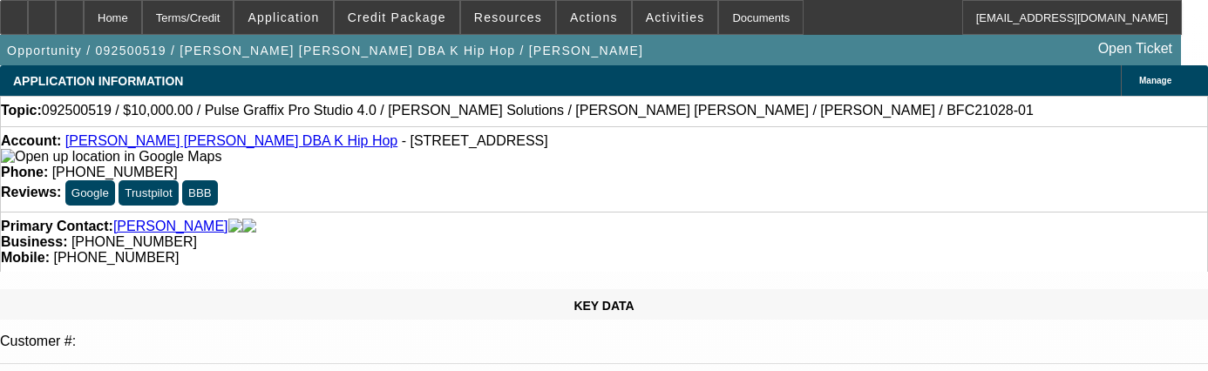
select select "3"
select select "0"
select select "2"
select select "0"
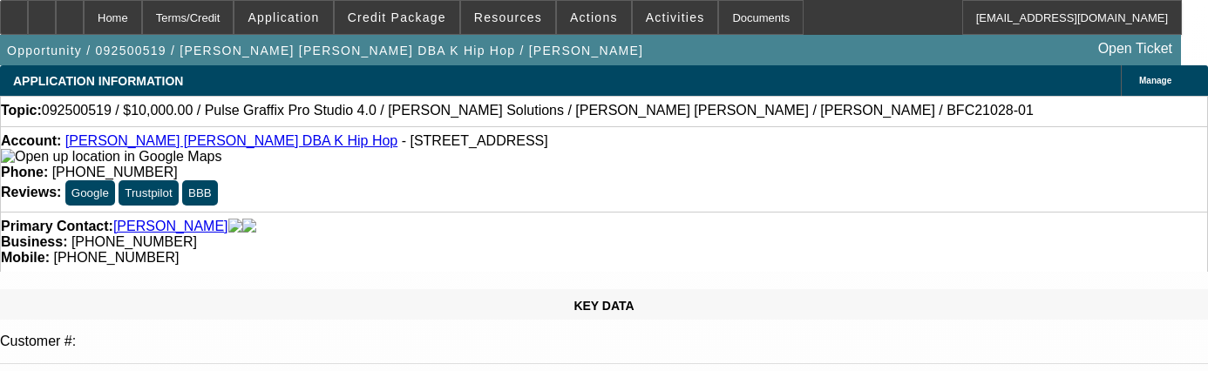
select select "6"
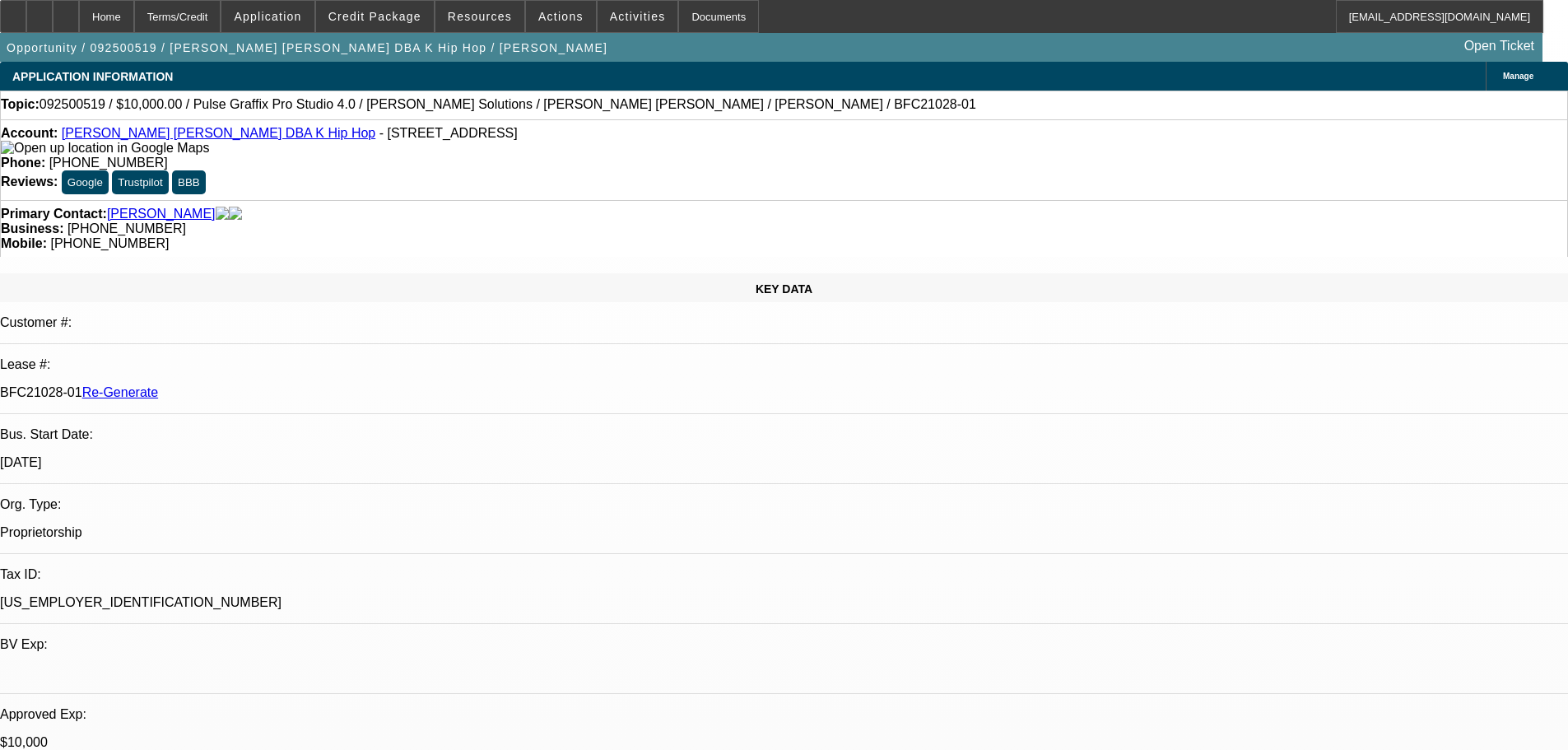
click at [714, 24] on div "Documents" at bounding box center [717, 16] width 80 height 33
click at [610, 18] on span "Activities" at bounding box center [637, 16] width 56 height 13
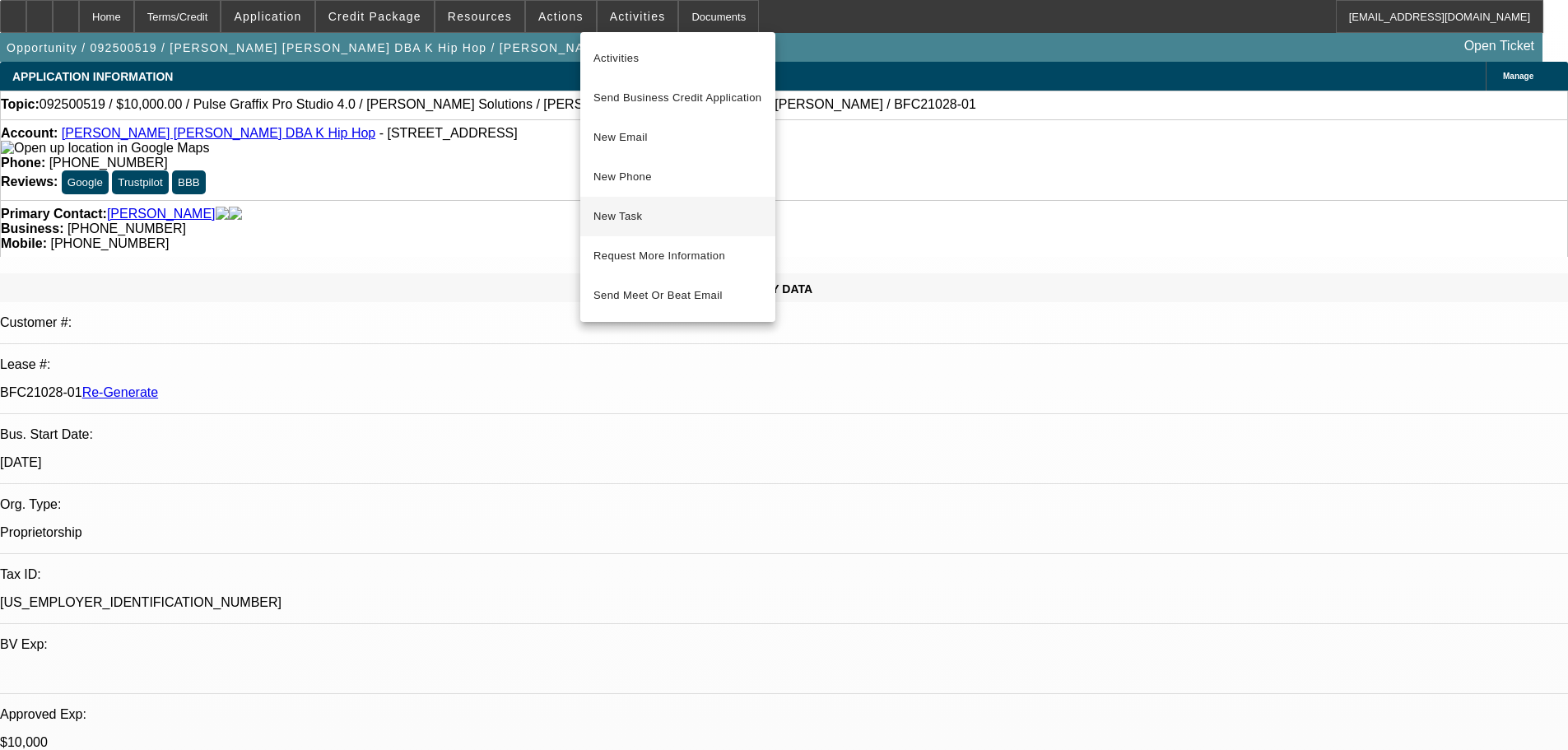
click at [636, 219] on span "New Task" at bounding box center [677, 216] width 169 height 20
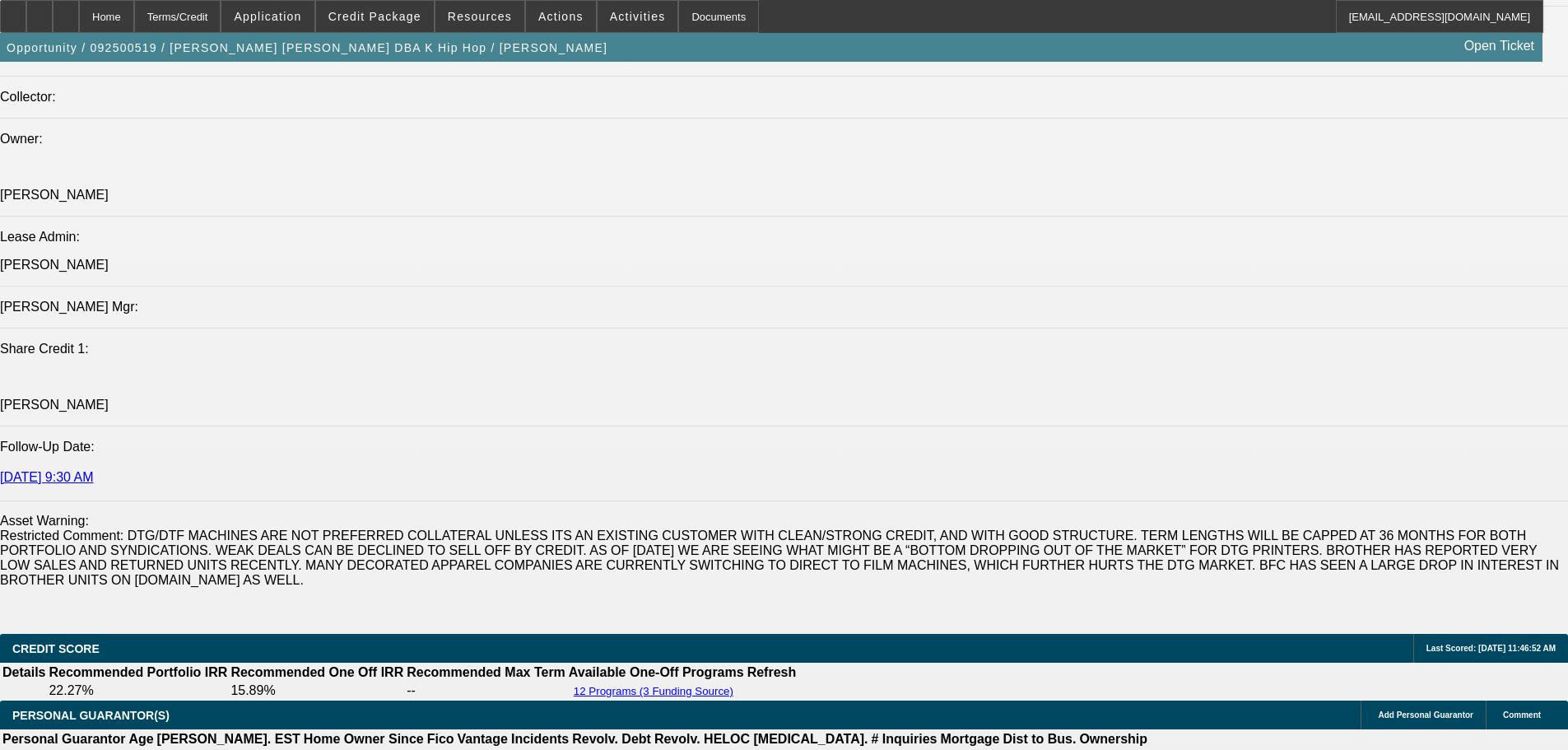
scroll to position [2552, 0]
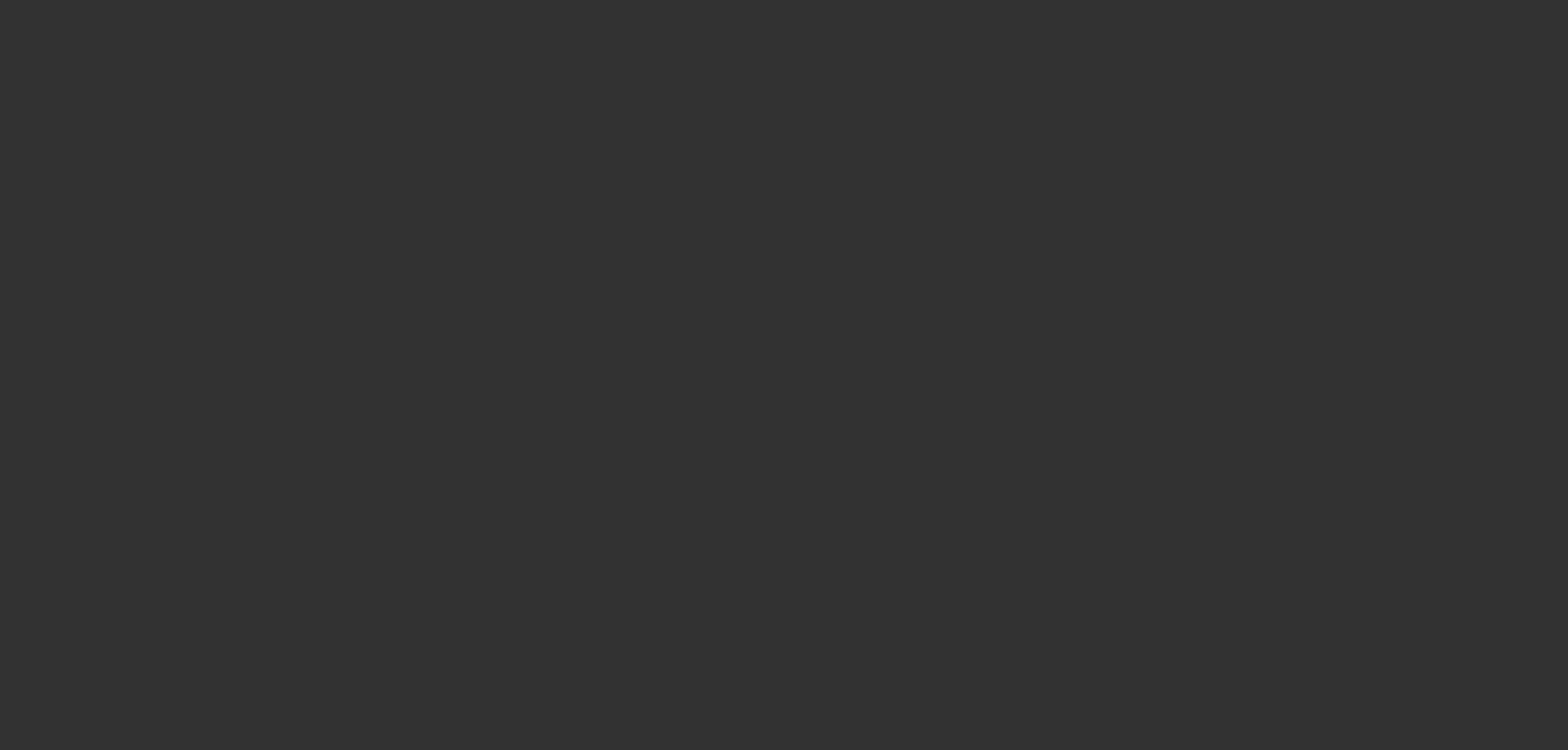
select select "3"
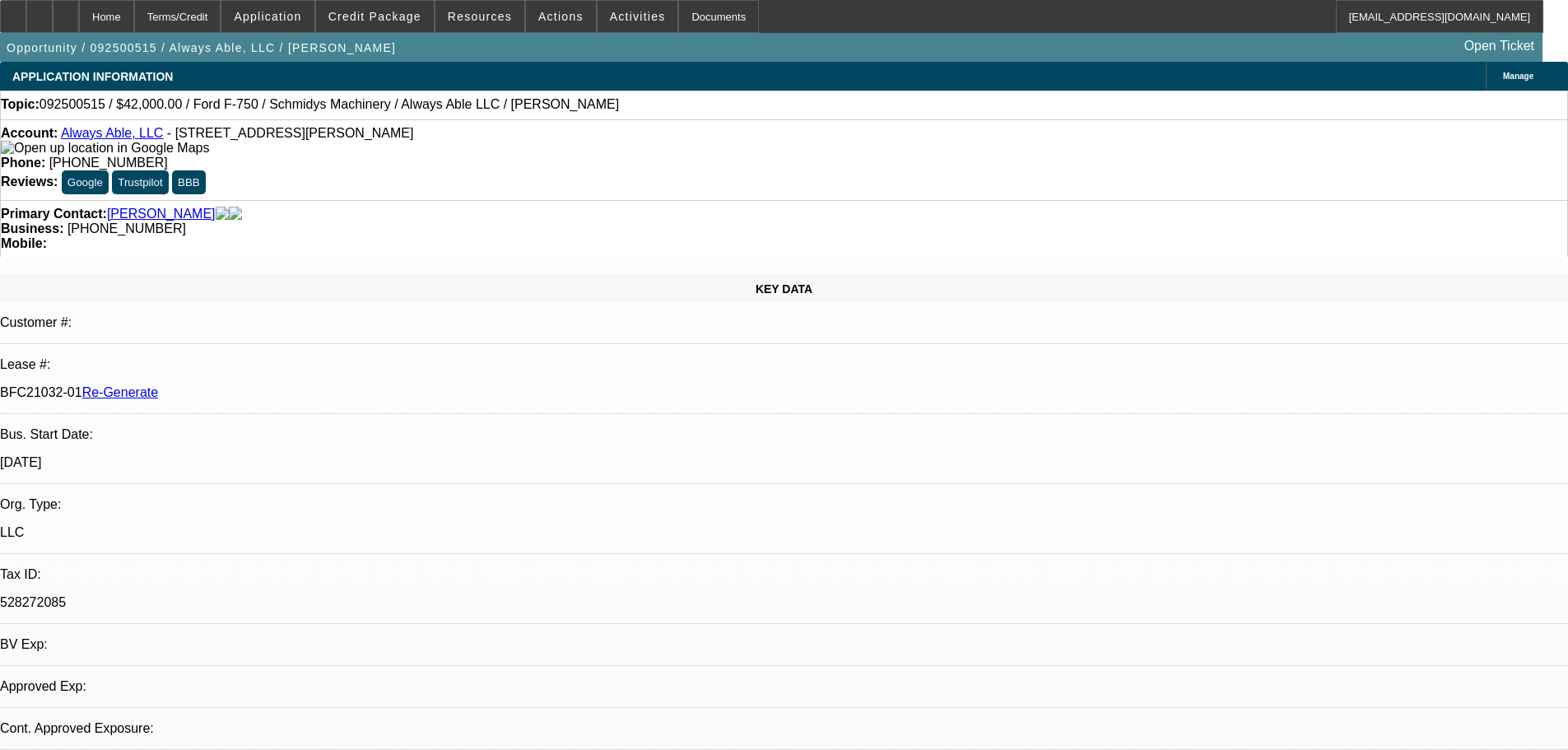
select select "0"
select select "1"
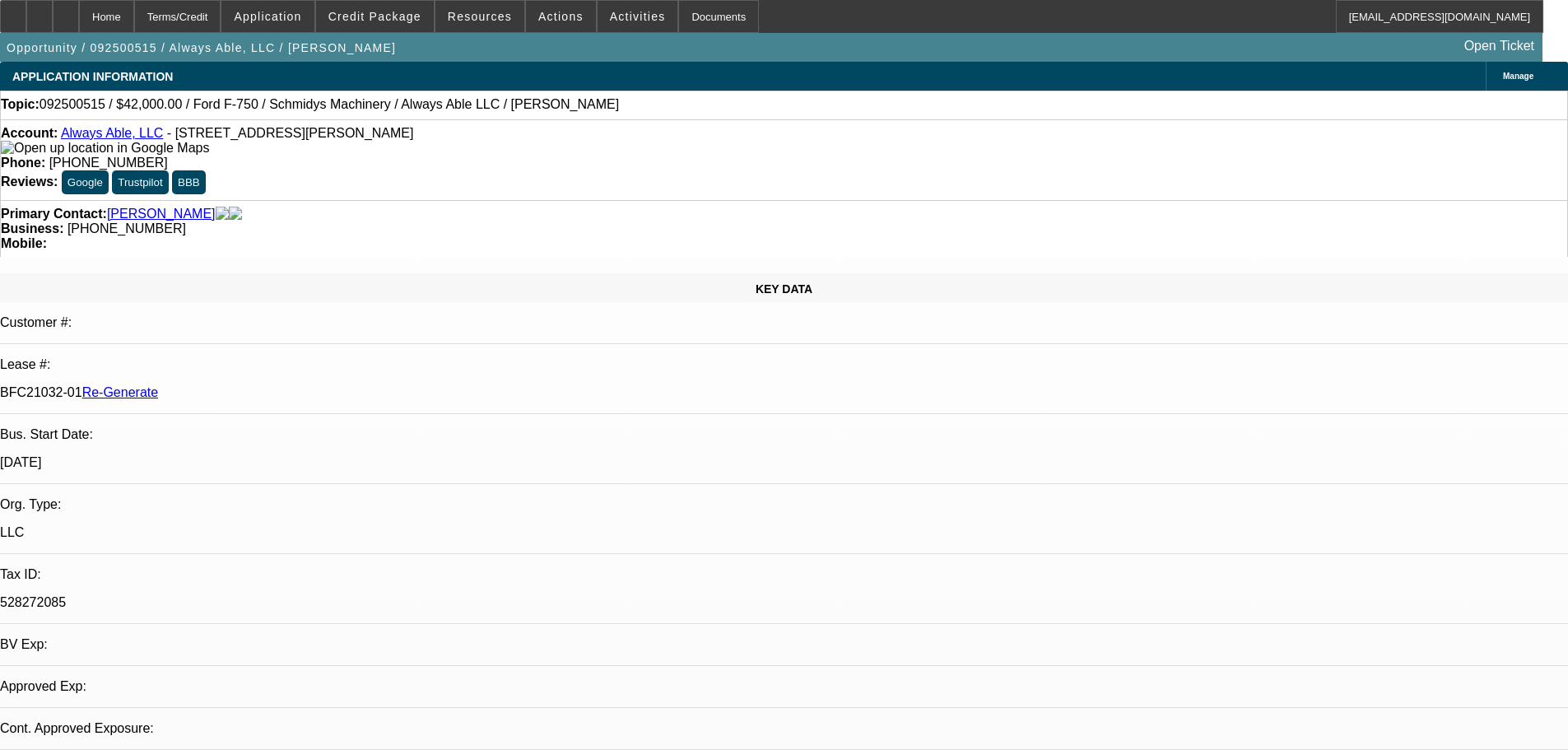
select select "6"
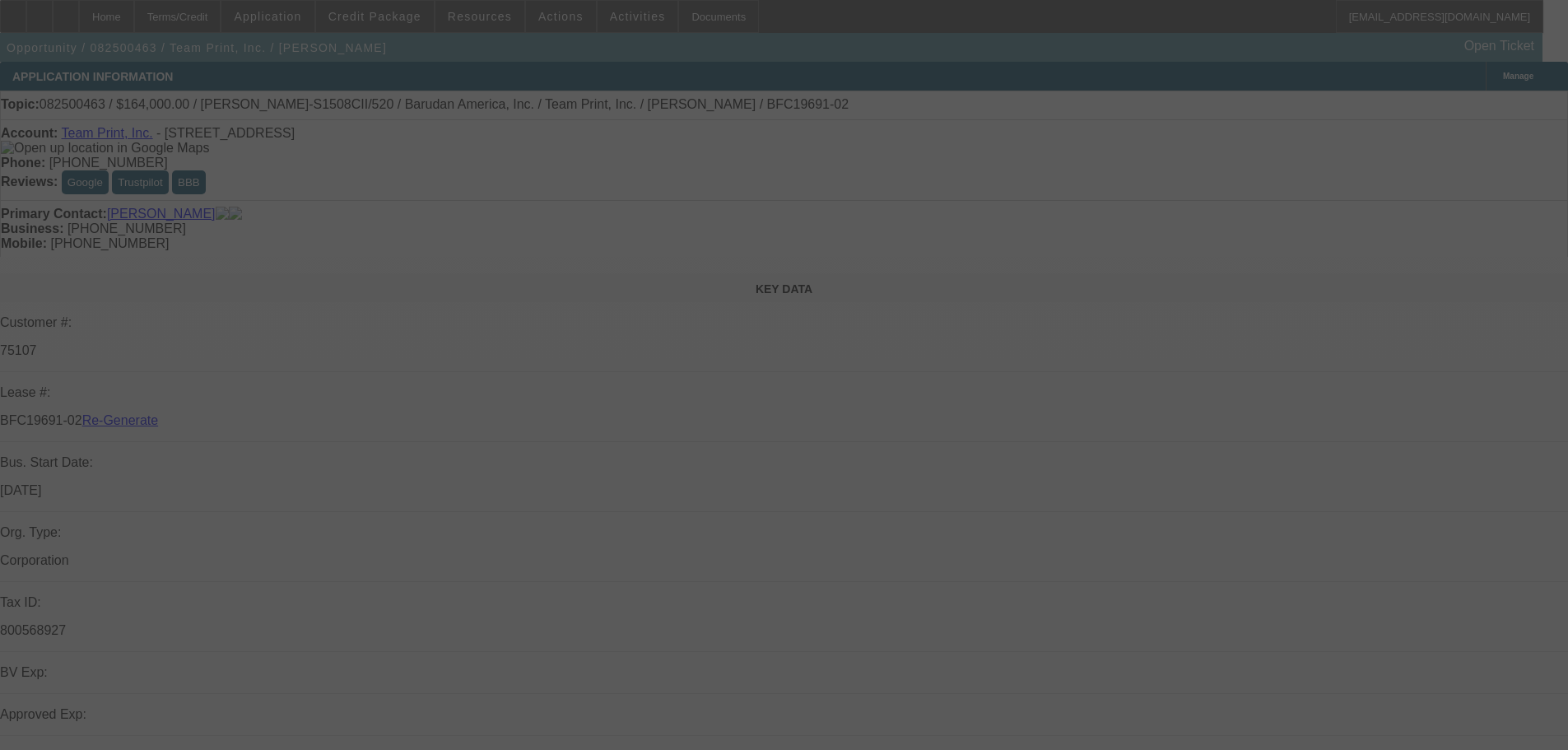
select select "4"
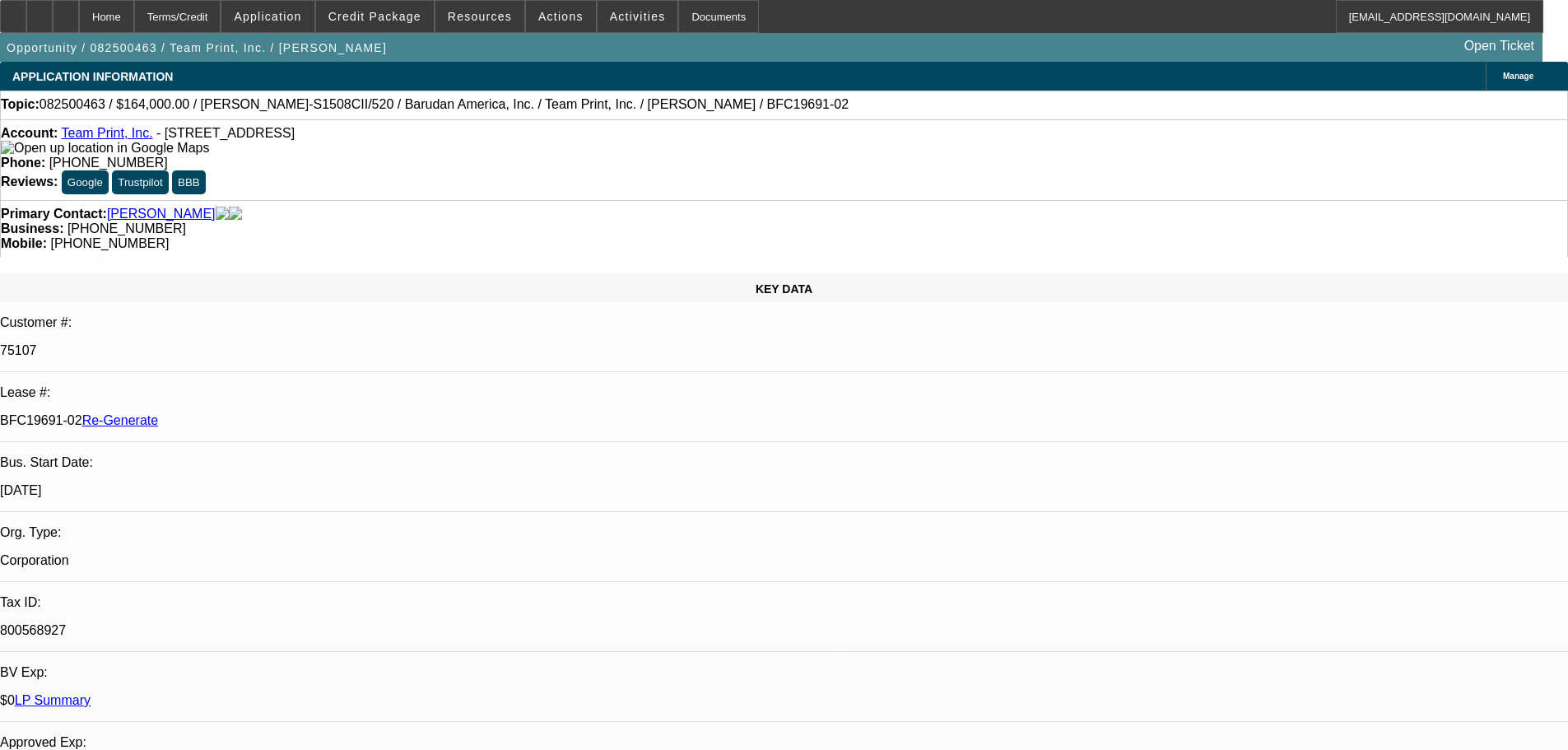
select select "0"
select select "2"
click at [710, 16] on div "Documents" at bounding box center [717, 16] width 80 height 33
